Goal: Navigation & Orientation: Find specific page/section

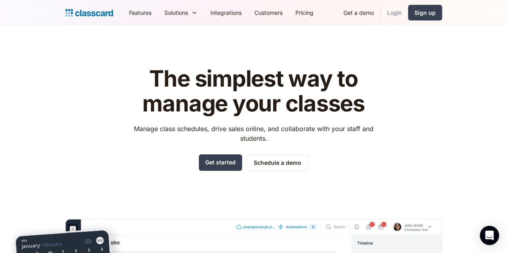
click at [408, 10] on link "Login" at bounding box center [394, 13] width 27 height 18
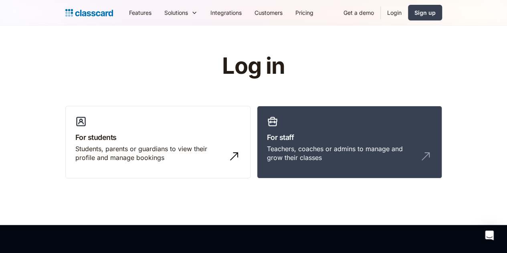
click at [408, 13] on link "Login" at bounding box center [394, 13] width 27 height 18
click at [340, 102] on div "Log in For students Students, parents or guardians to view their profile and ma…" at bounding box center [253, 119] width 377 height 131
click at [341, 122] on link "For staff Teachers, coaches or admins to manage and grow their classes" at bounding box center [349, 142] width 185 height 73
